Goal: Find specific page/section: Find specific page/section

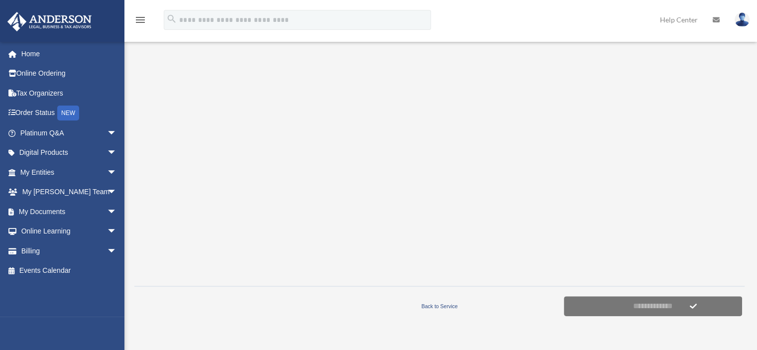
scroll to position [199, 0]
click at [62, 53] on link "Home" at bounding box center [69, 54] width 125 height 20
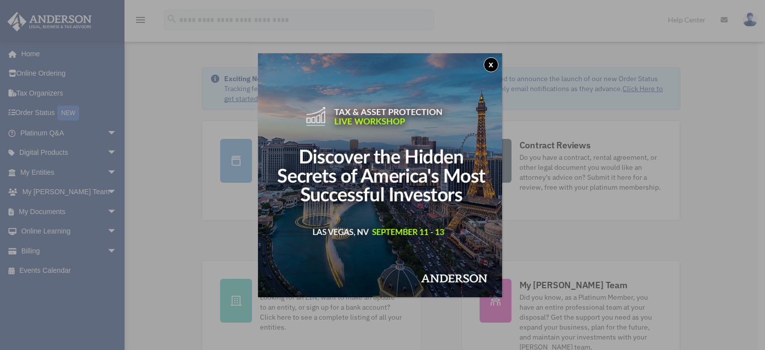
click at [498, 62] on button "x" at bounding box center [491, 64] width 15 height 15
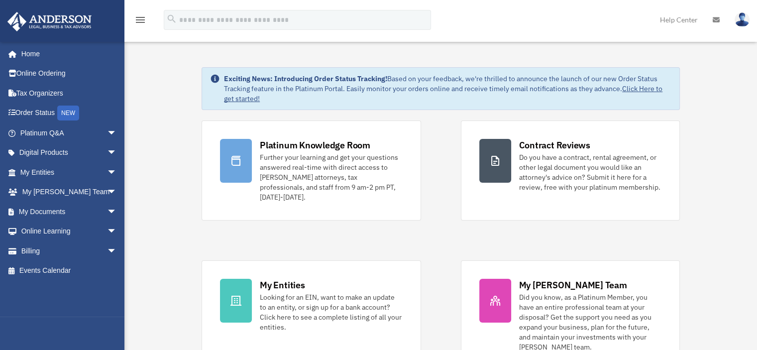
scroll to position [100, 0]
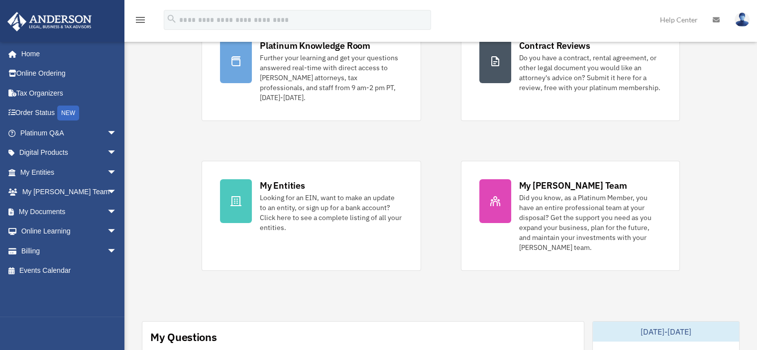
click at [524, 193] on div "Did you know, as a Platinum Member, you have an entire professional team at you…" at bounding box center [590, 223] width 142 height 60
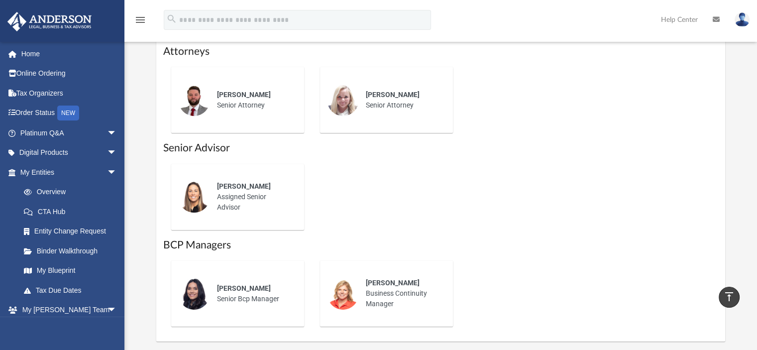
scroll to position [697, 0]
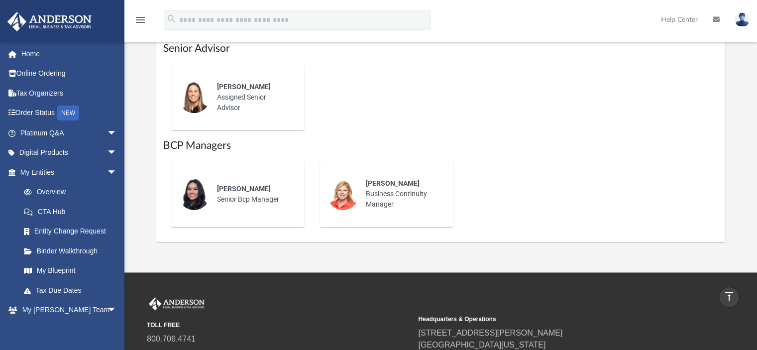
click at [223, 193] on div "[PERSON_NAME] Senior Bcp Manager" at bounding box center [253, 194] width 87 height 35
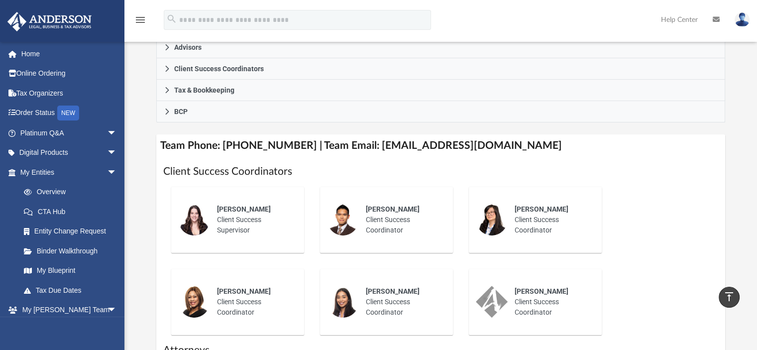
scroll to position [398, 0]
